Goal: Information Seeking & Learning: Find specific fact

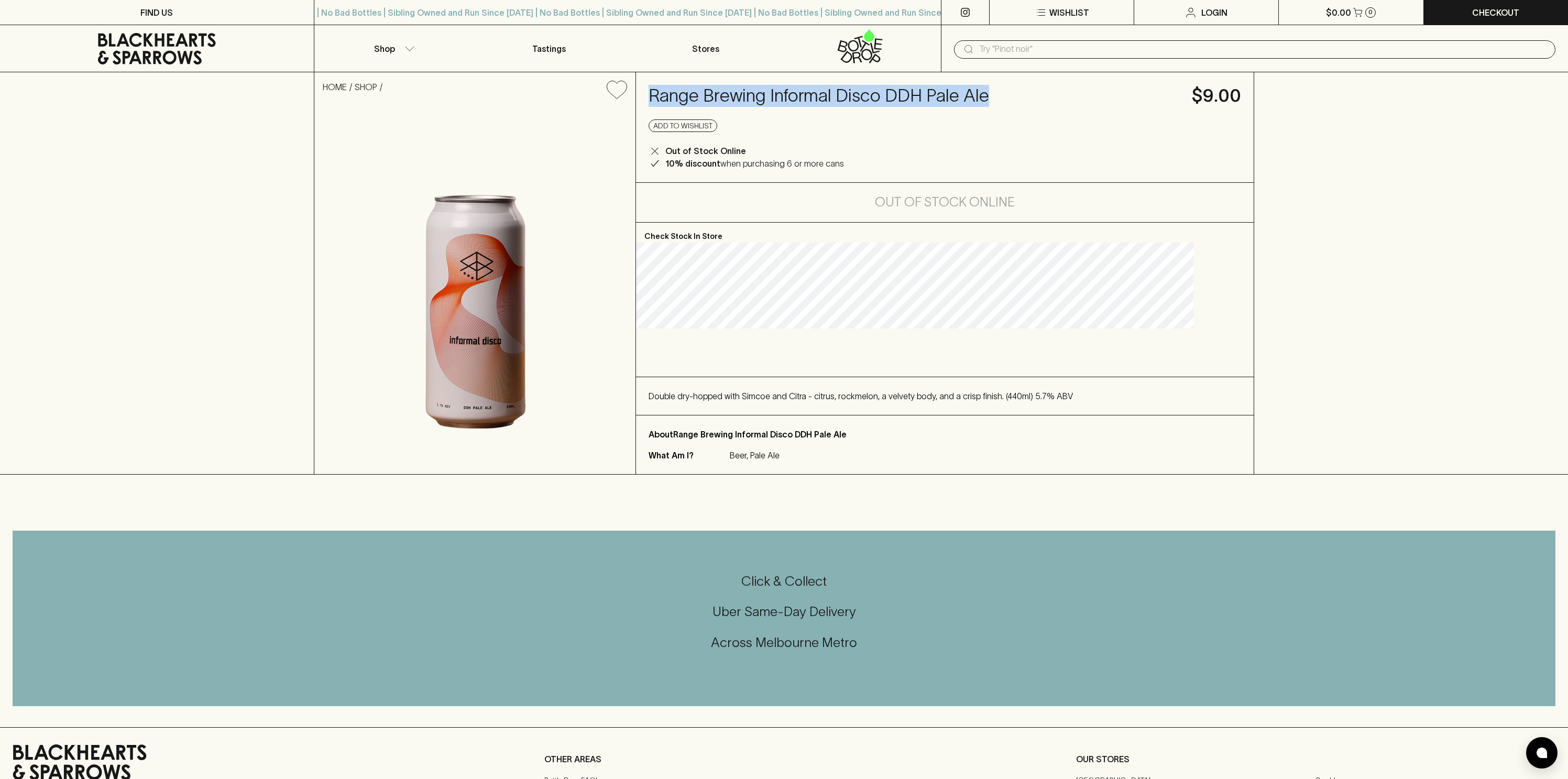
drag, startPoint x: 710, startPoint y: 95, endPoint x: 1055, endPoint y: 96, distance: 345.0
click at [1055, 96] on h4 "Range Brewing Informal Disco DDH Pale Ale" at bounding box center [914, 96] width 531 height 22
copy h4 "Range Brewing Informal Disco DDH Pale Ale"
